Goal: Task Accomplishment & Management: Manage account settings

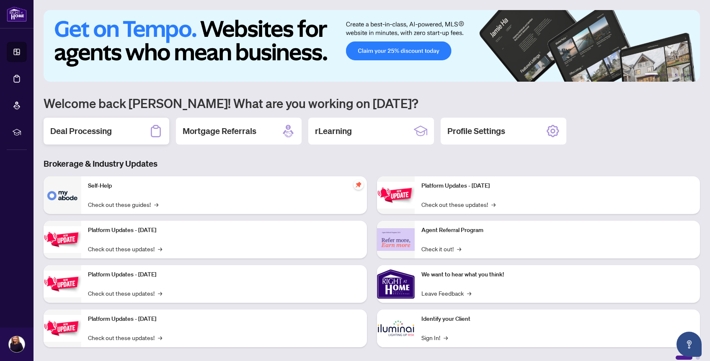
click at [87, 130] on h2 "Deal Processing" at bounding box center [81, 131] width 62 height 12
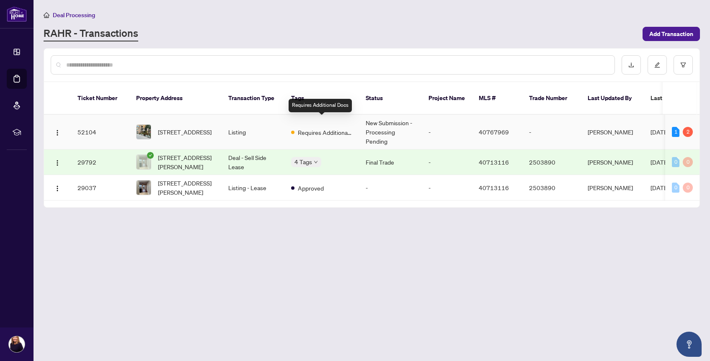
click at [320, 128] on span "Requires Additional Docs" at bounding box center [325, 132] width 54 height 9
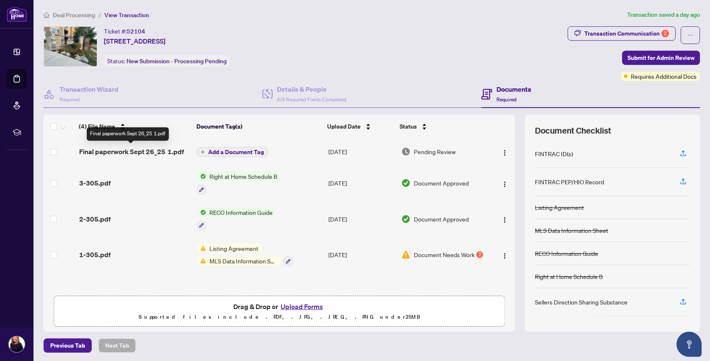
click at [164, 152] on span "Final paperwork Sept 26_25 1.pdf" at bounding box center [131, 152] width 105 height 10
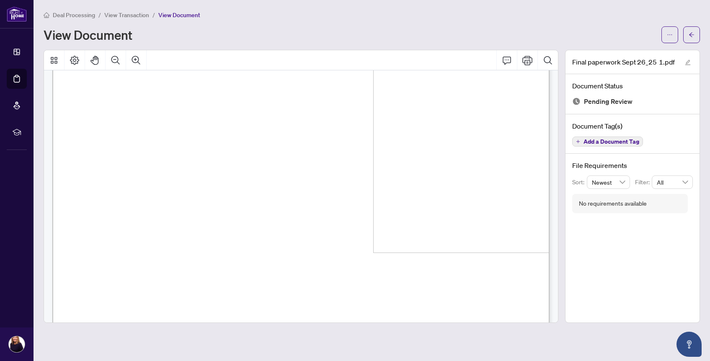
scroll to position [2158, 0]
click at [691, 34] on icon "arrow-left" at bounding box center [692, 35] width 6 height 6
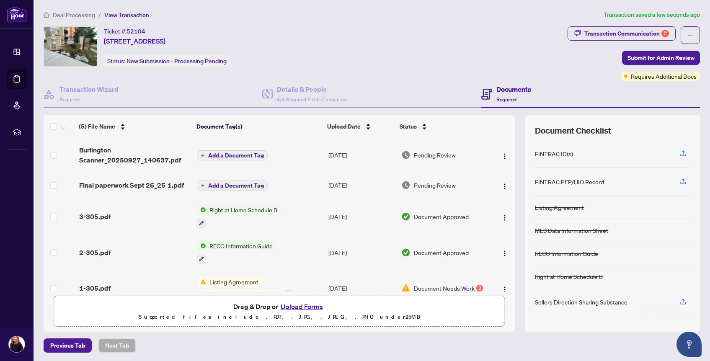
click at [203, 153] on icon "plus" at bounding box center [203, 155] width 4 height 4
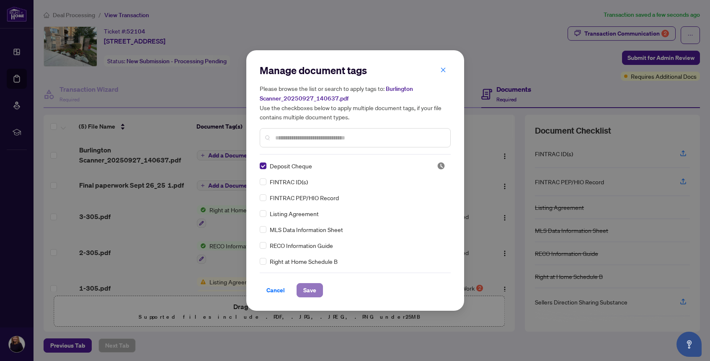
click at [311, 291] on span "Save" at bounding box center [309, 290] width 13 height 13
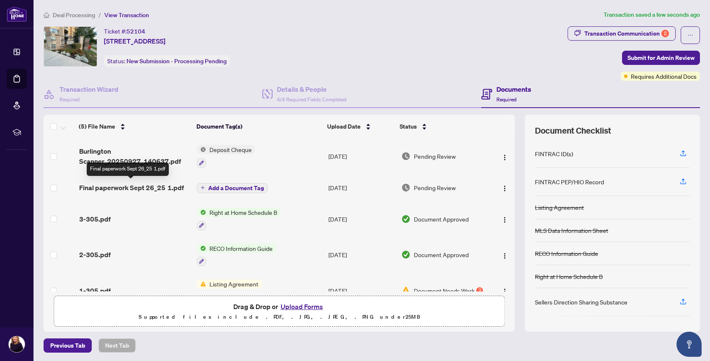
click at [161, 186] on span "Final paperwork Sept 26_25 1.pdf" at bounding box center [131, 188] width 105 height 10
click at [203, 186] on icon "plus" at bounding box center [203, 188] width 4 height 4
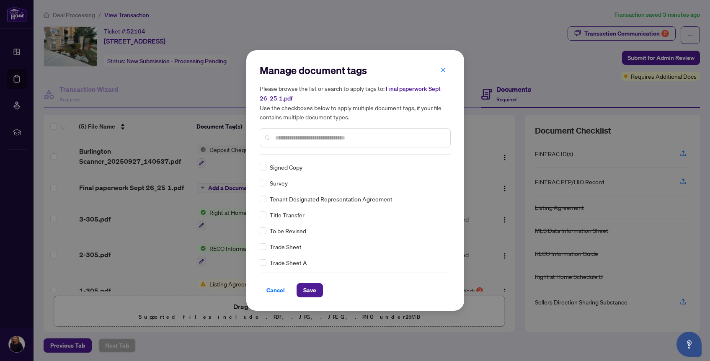
scroll to position [1852, 0]
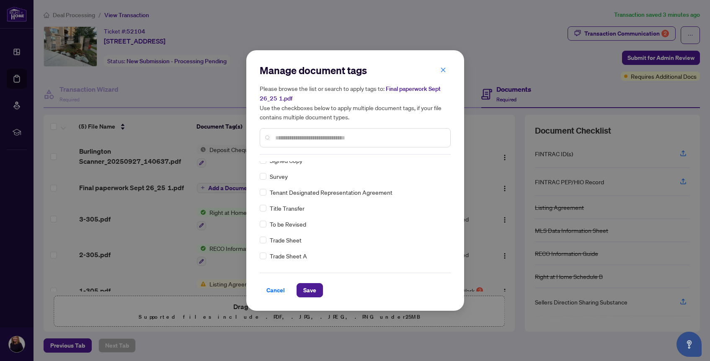
click at [286, 138] on input "text" at bounding box center [359, 137] width 168 height 9
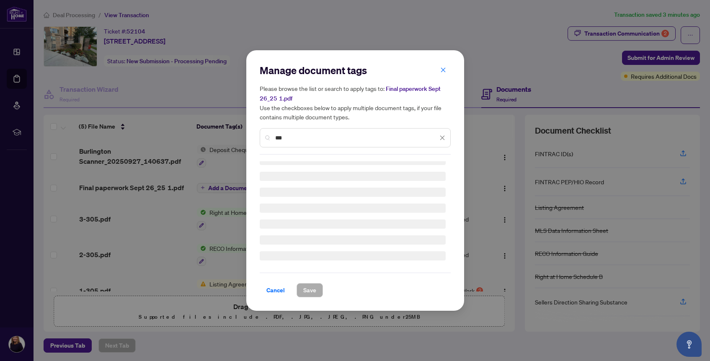
scroll to position [0, 0]
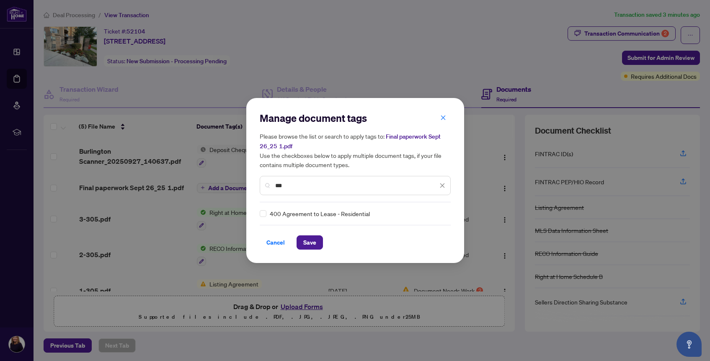
type input "***"
drag, startPoint x: 290, startPoint y: 185, endPoint x: 263, endPoint y: 183, distance: 26.8
click at [263, 184] on div "***" at bounding box center [355, 185] width 191 height 19
type input "***"
drag, startPoint x: 293, startPoint y: 184, endPoint x: 248, endPoint y: 183, distance: 44.4
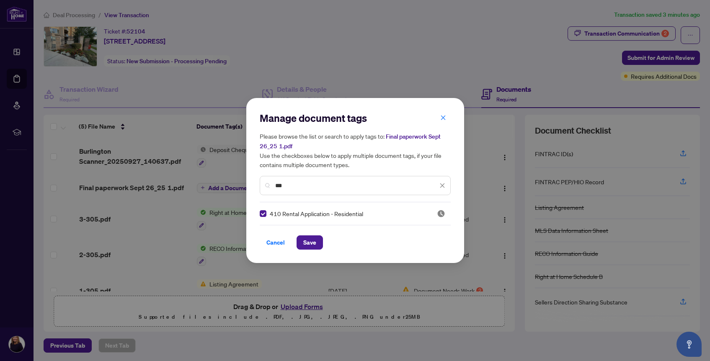
click at [249, 183] on div "Manage document tags Please browse the list or search to apply tags to: Final p…" at bounding box center [355, 180] width 218 height 165
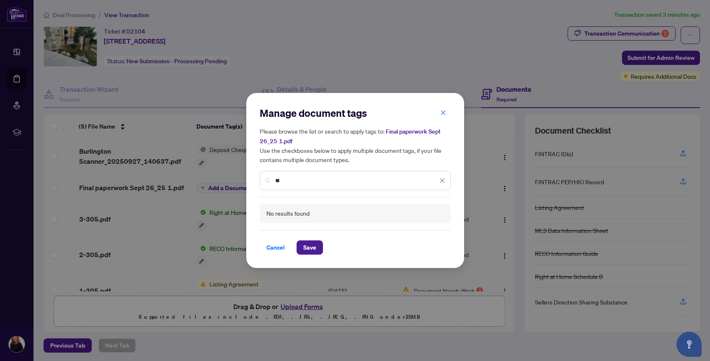
type input "*"
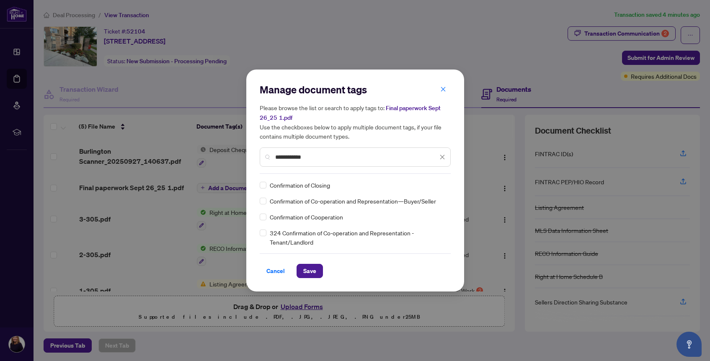
type input "**********"
click at [309, 265] on span "Save" at bounding box center [309, 270] width 13 height 13
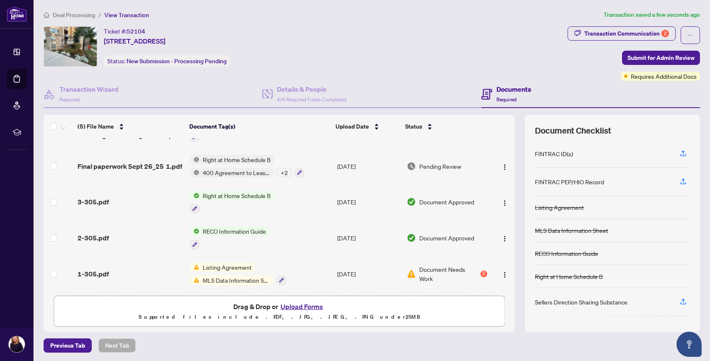
scroll to position [27, 0]
click at [502, 271] on img "button" at bounding box center [504, 274] width 7 height 7
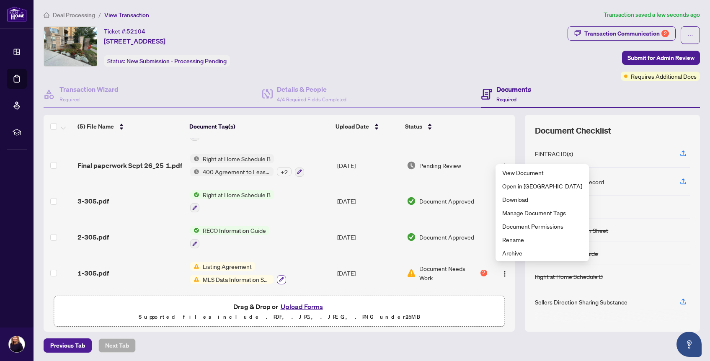
click at [282, 277] on icon "button" at bounding box center [281, 279] width 5 height 5
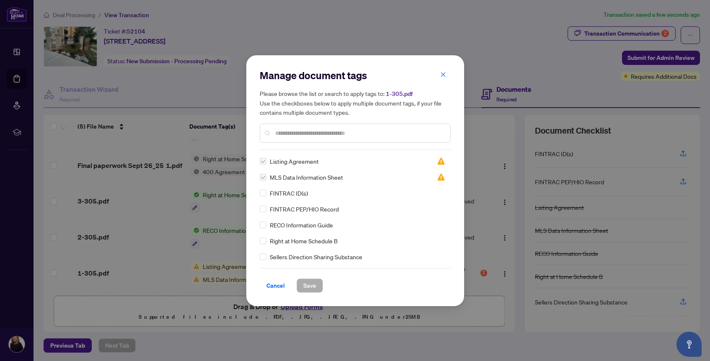
click at [424, 31] on div "Manage document tags Please browse the list or search to apply tags to: 1-305.p…" at bounding box center [355, 180] width 710 height 361
click at [442, 74] on icon "close" at bounding box center [443, 75] width 6 height 6
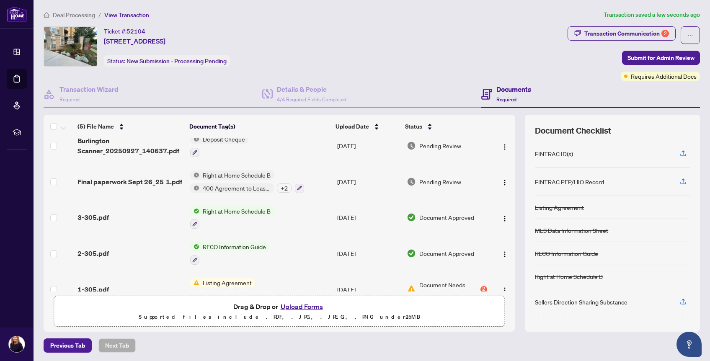
scroll to position [0, 0]
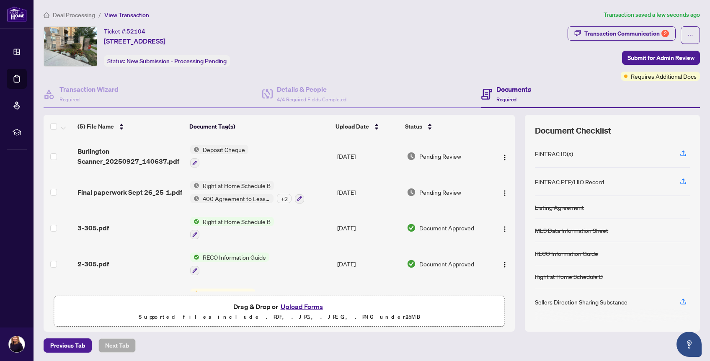
click at [473, 15] on ol "Deal Processing / View Transaction" at bounding box center [322, 15] width 557 height 10
